Goal: Task Accomplishment & Management: Manage account settings

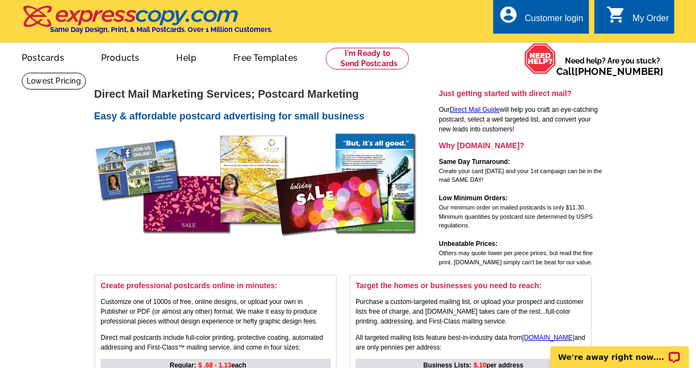
click at [543, 18] on div "Customer login" at bounding box center [553, 21] width 59 height 15
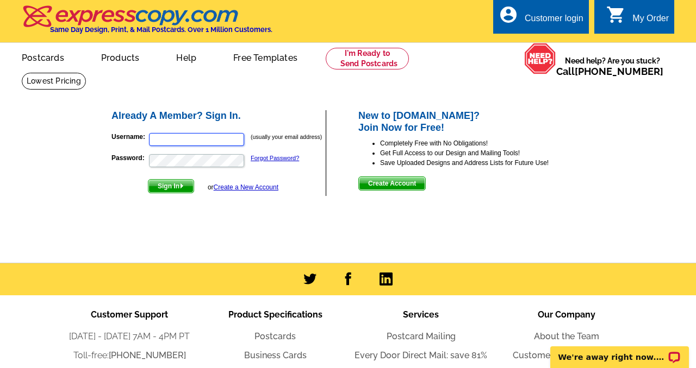
type input "[EMAIL_ADDRESS][DOMAIN_NAME]"
click at [167, 189] on span "Sign In" at bounding box center [170, 186] width 45 height 13
